Goal: Transaction & Acquisition: Book appointment/travel/reservation

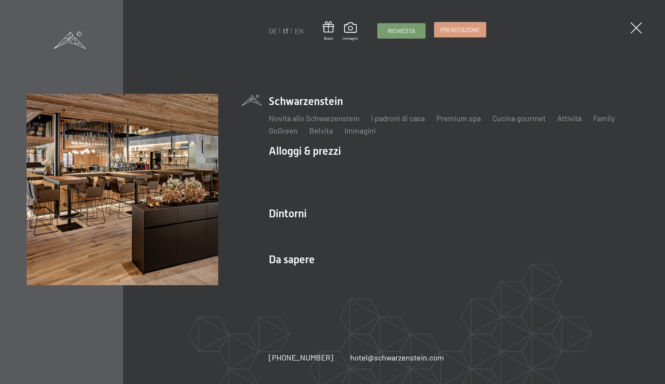
click at [466, 30] on span "Prenotazione" at bounding box center [460, 30] width 40 height 8
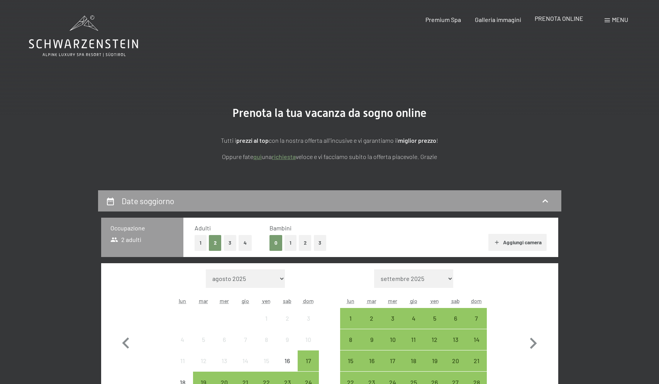
click at [571, 21] on span "PRENOTA ONLINE" at bounding box center [559, 18] width 49 height 7
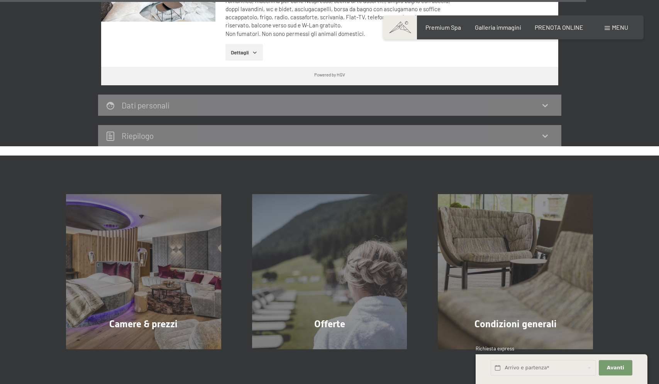
scroll to position [2346, 0]
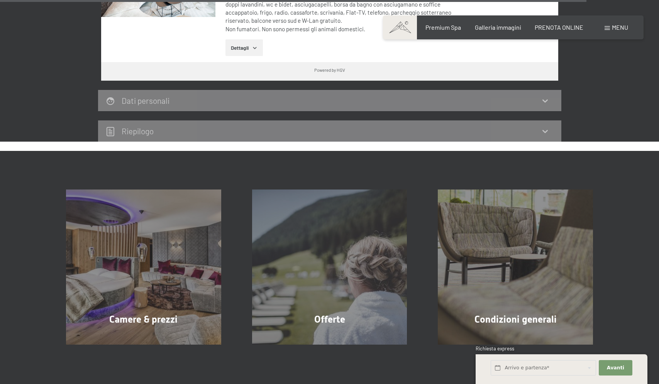
click at [545, 127] on icon at bounding box center [545, 131] width 9 height 9
click at [544, 127] on icon at bounding box center [545, 131] width 9 height 9
click at [545, 130] on icon at bounding box center [545, 131] width 5 height 3
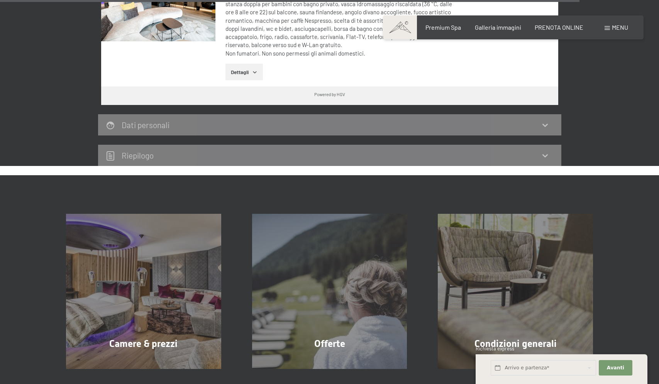
scroll to position [2316, 0]
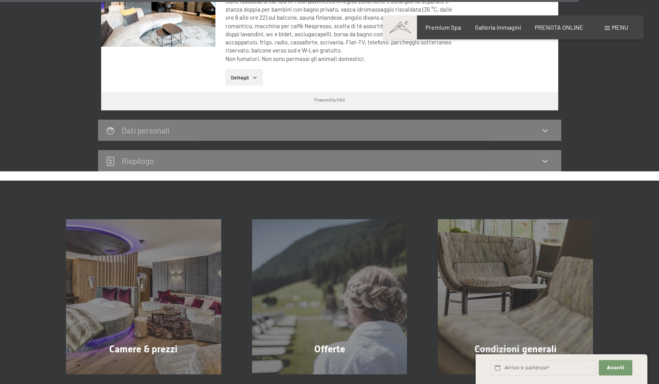
click at [545, 126] on icon at bounding box center [545, 130] width 9 height 9
click at [142, 126] on h2 "Dati personali" at bounding box center [146, 131] width 48 height 10
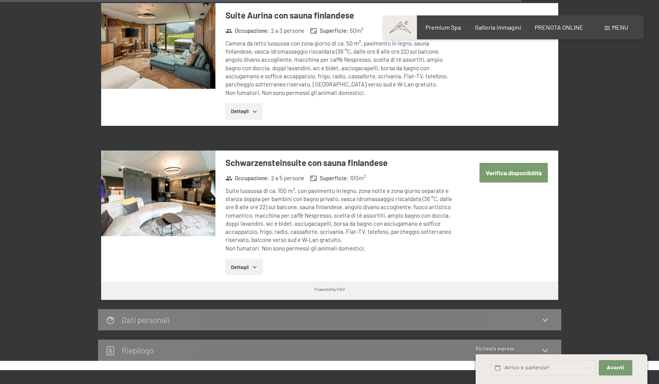
scroll to position [2087, 0]
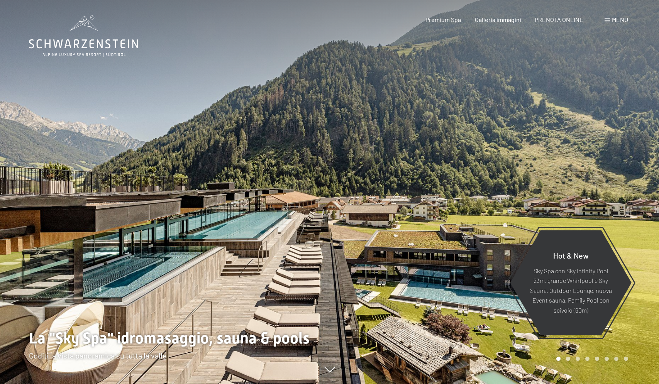
click at [622, 19] on span "Menu" at bounding box center [620, 19] width 16 height 7
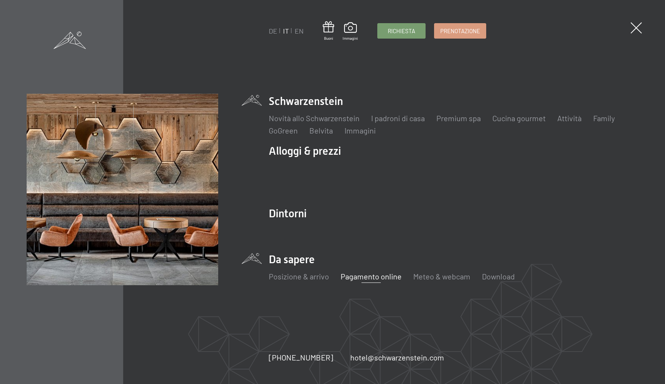
click at [377, 277] on link "Pagamento online" at bounding box center [371, 276] width 61 height 9
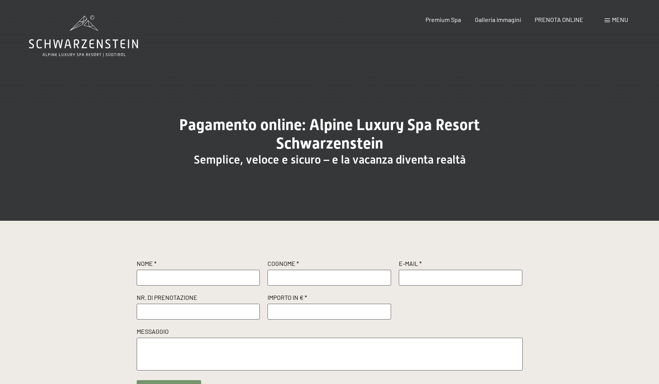
click at [617, 20] on span "Menu" at bounding box center [620, 19] width 16 height 7
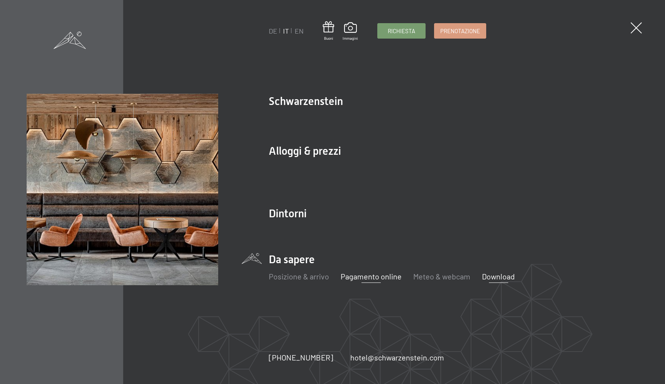
click at [506, 277] on link "Download" at bounding box center [498, 276] width 33 height 9
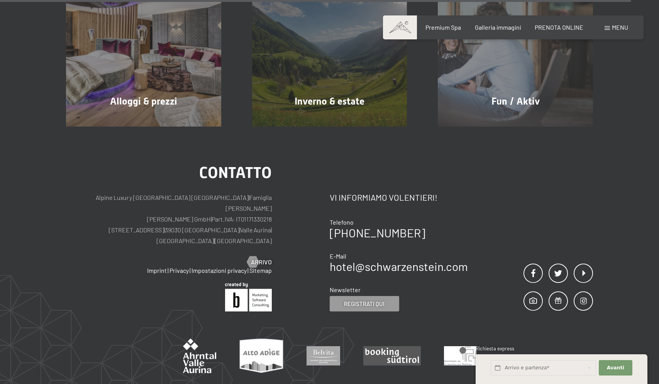
scroll to position [720, 0]
